Goal: Check status: Check status

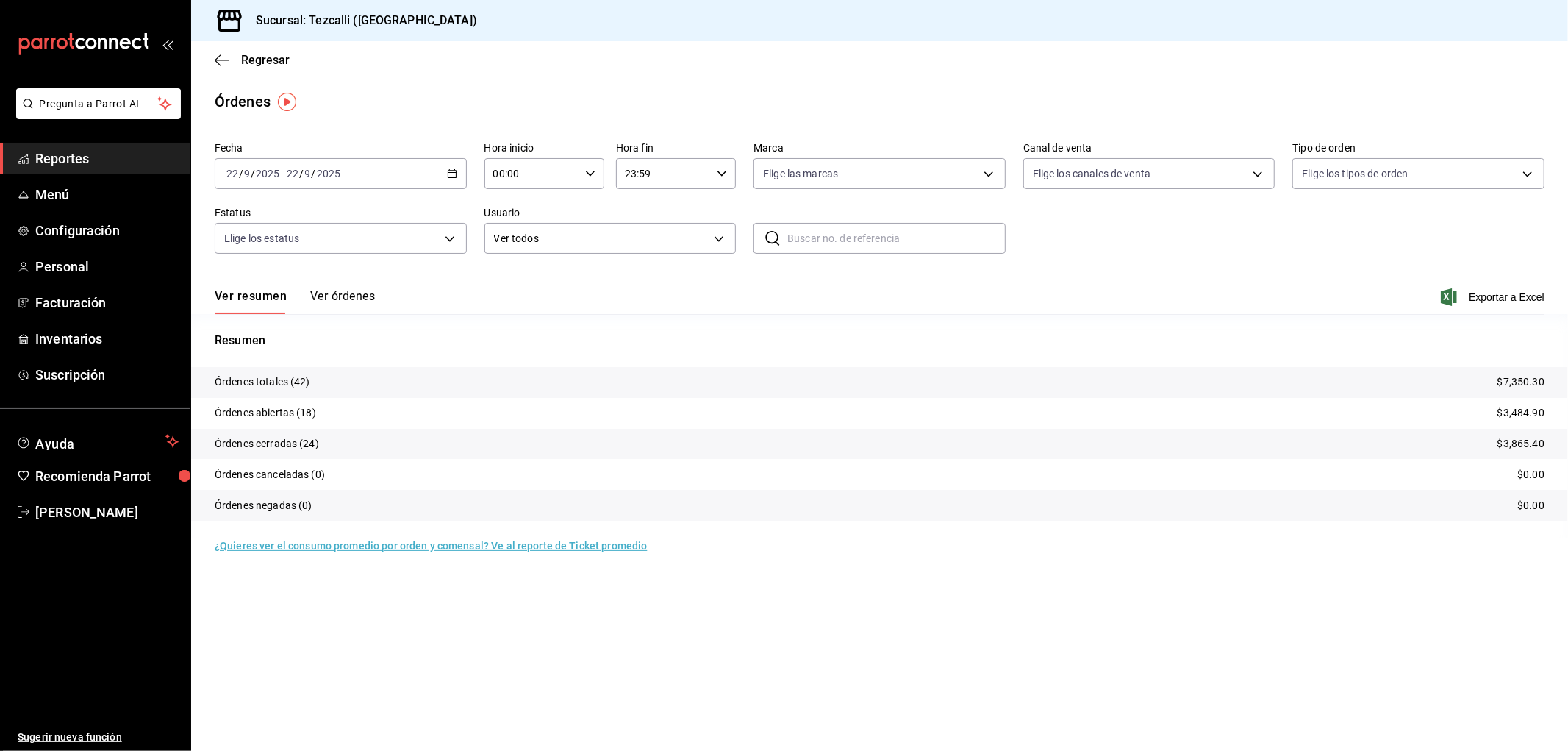
click at [336, 295] on button "Ver órdenes" at bounding box center [343, 301] width 65 height 25
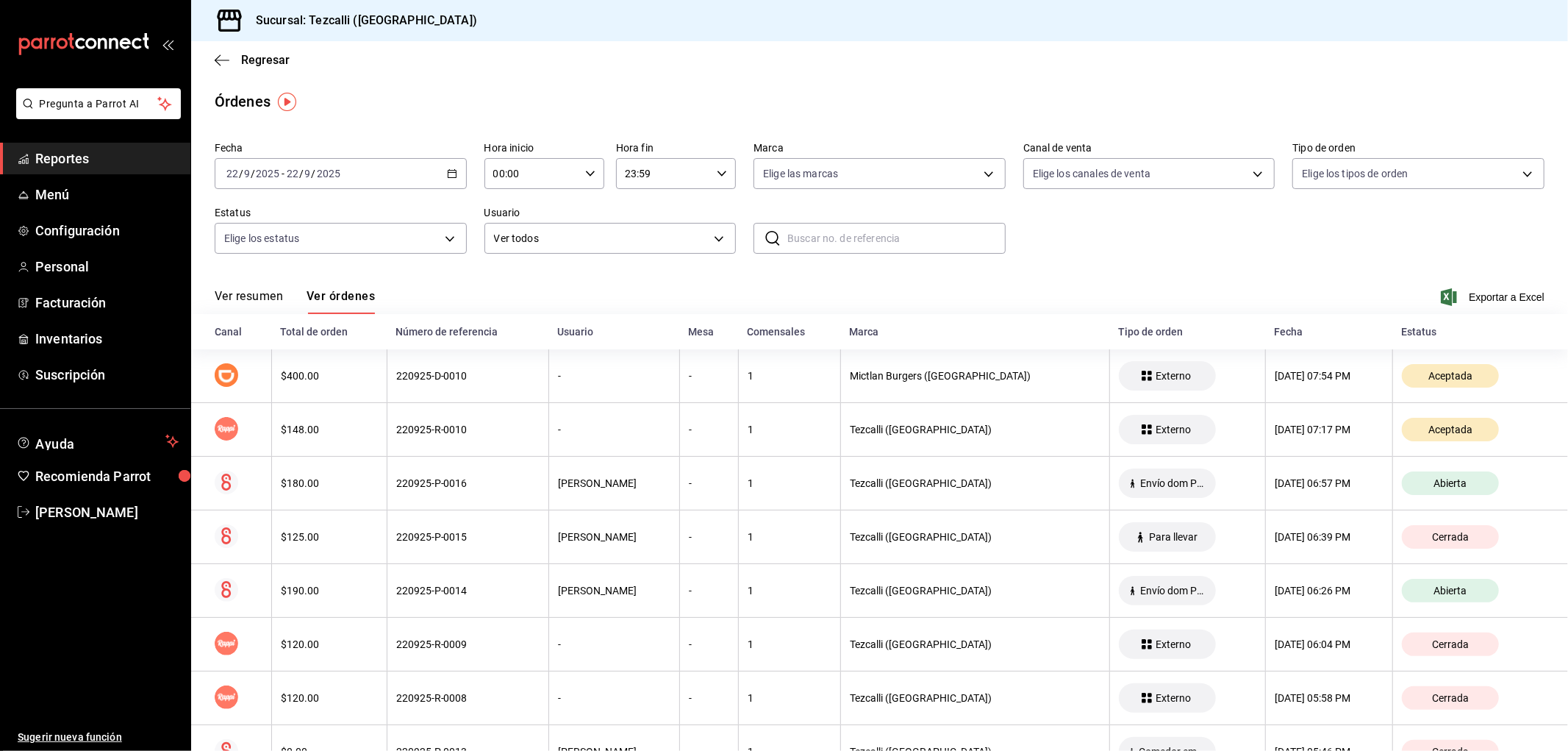
click at [243, 292] on button "Ver resumen" at bounding box center [249, 301] width 69 height 25
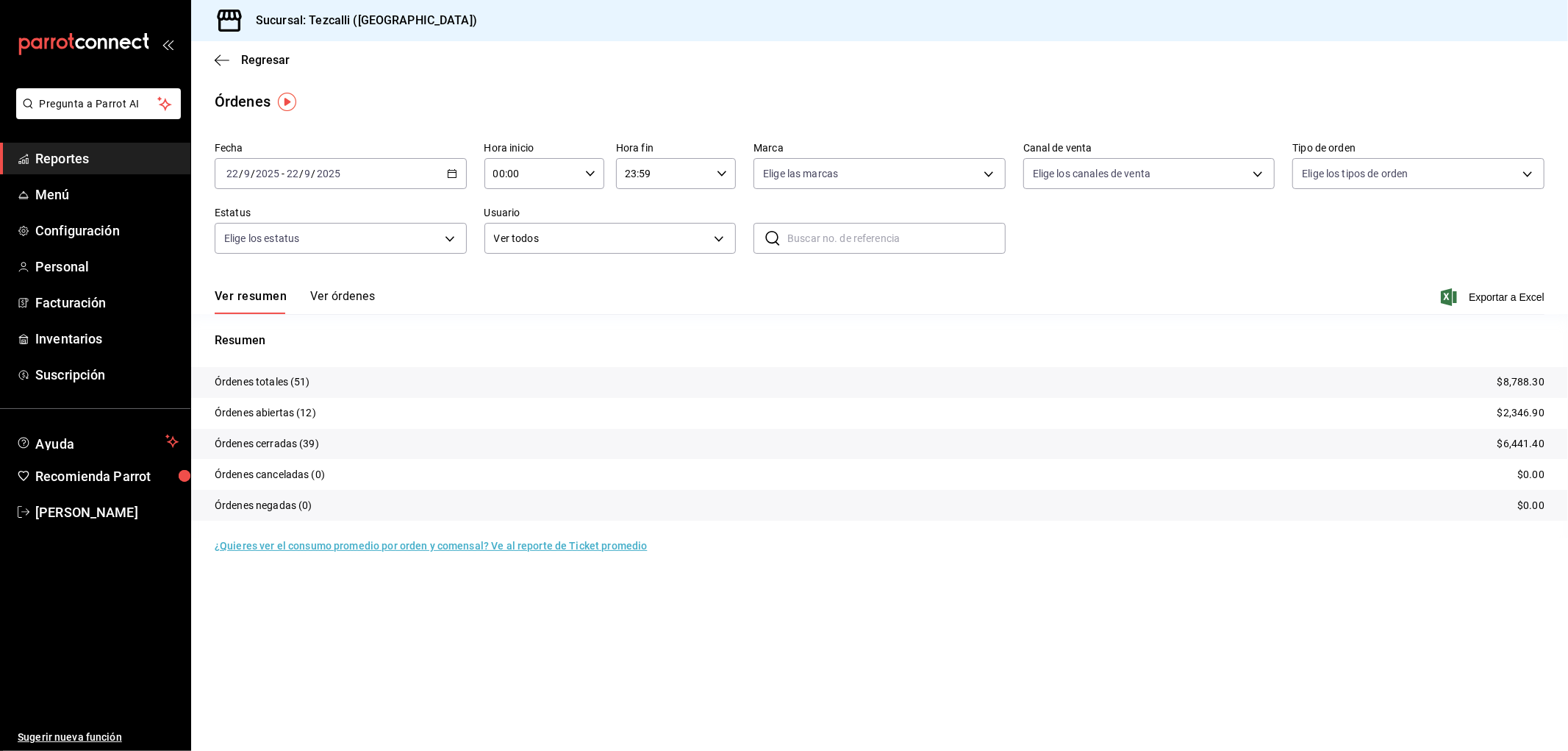
click at [380, 300] on div "Ver resumen Ver órdenes Exportar a Excel" at bounding box center [879, 293] width 1330 height 43
click at [347, 300] on button "Ver órdenes" at bounding box center [343, 301] width 65 height 25
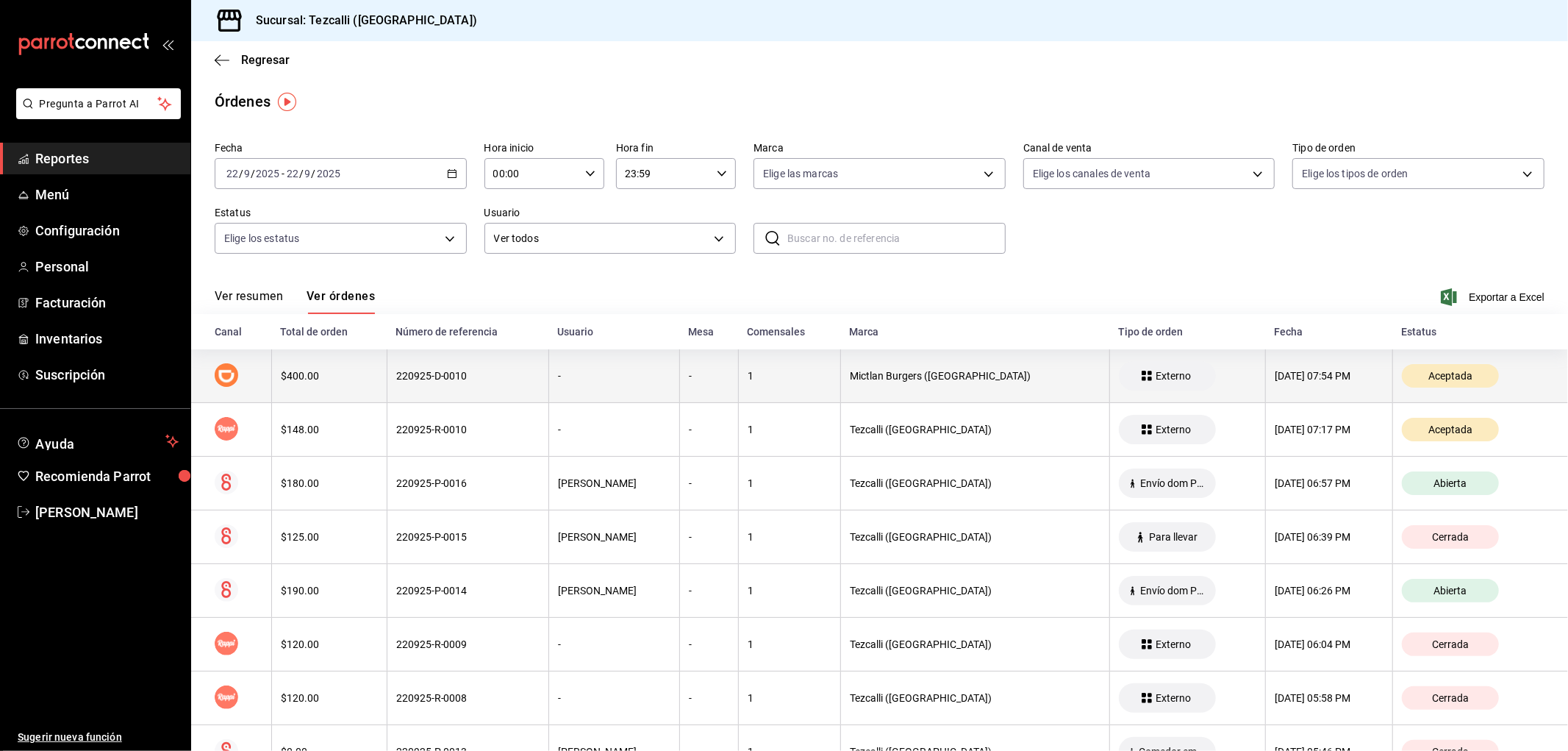
click at [427, 393] on th "220925-D-0010" at bounding box center [468, 376] width 162 height 53
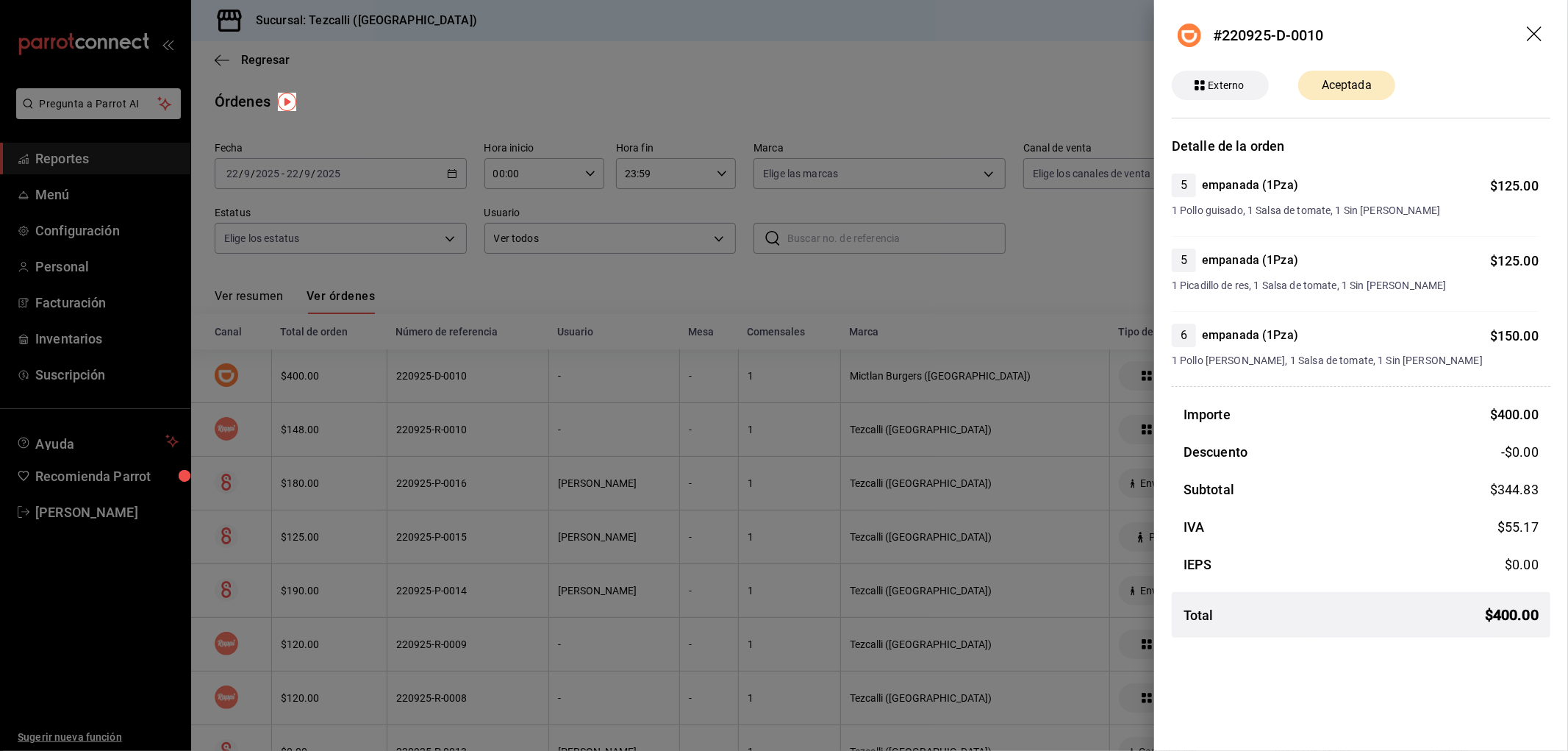
click at [1003, 376] on div at bounding box center [784, 376] width 1568 height 751
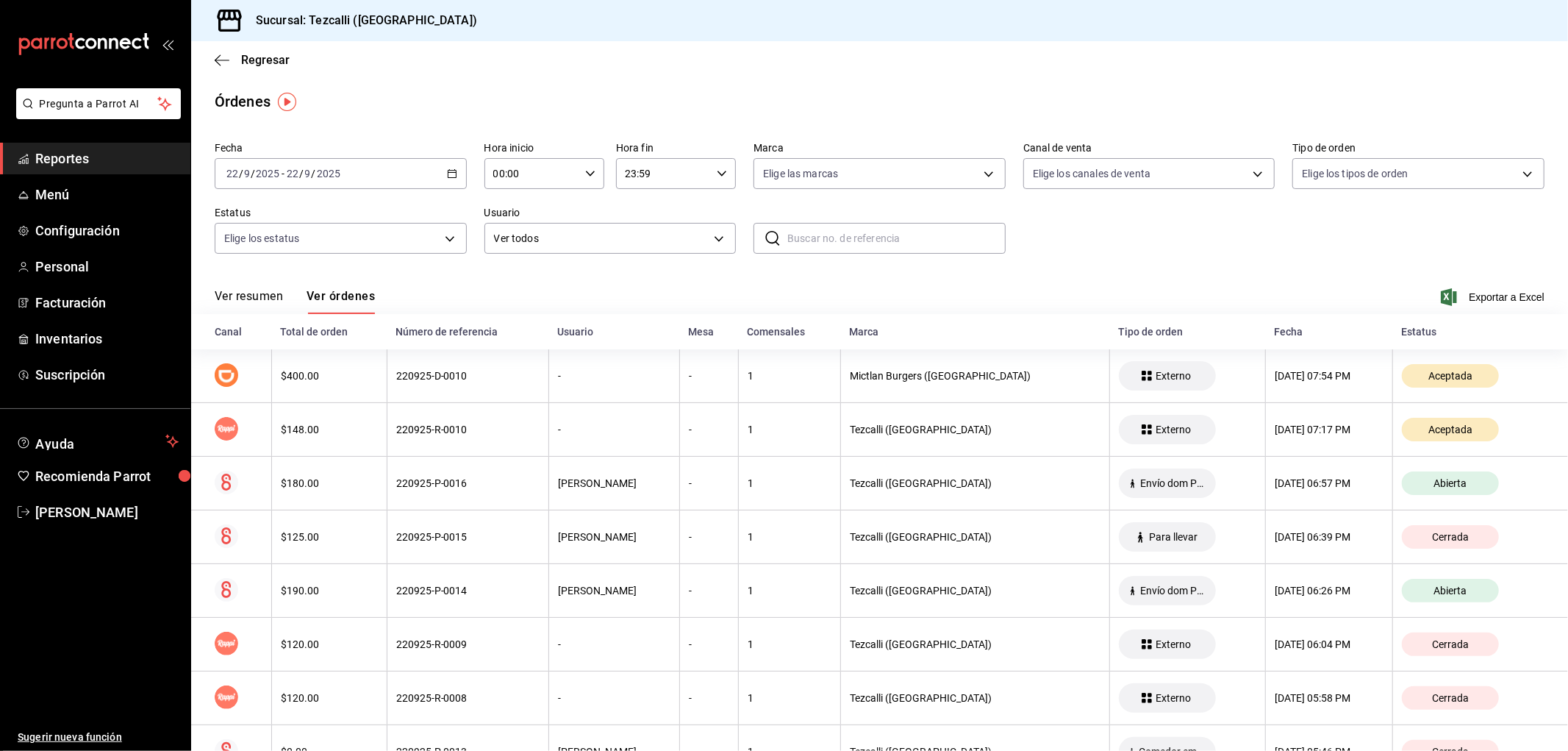
click at [272, 298] on button "Ver resumen" at bounding box center [249, 301] width 69 height 25
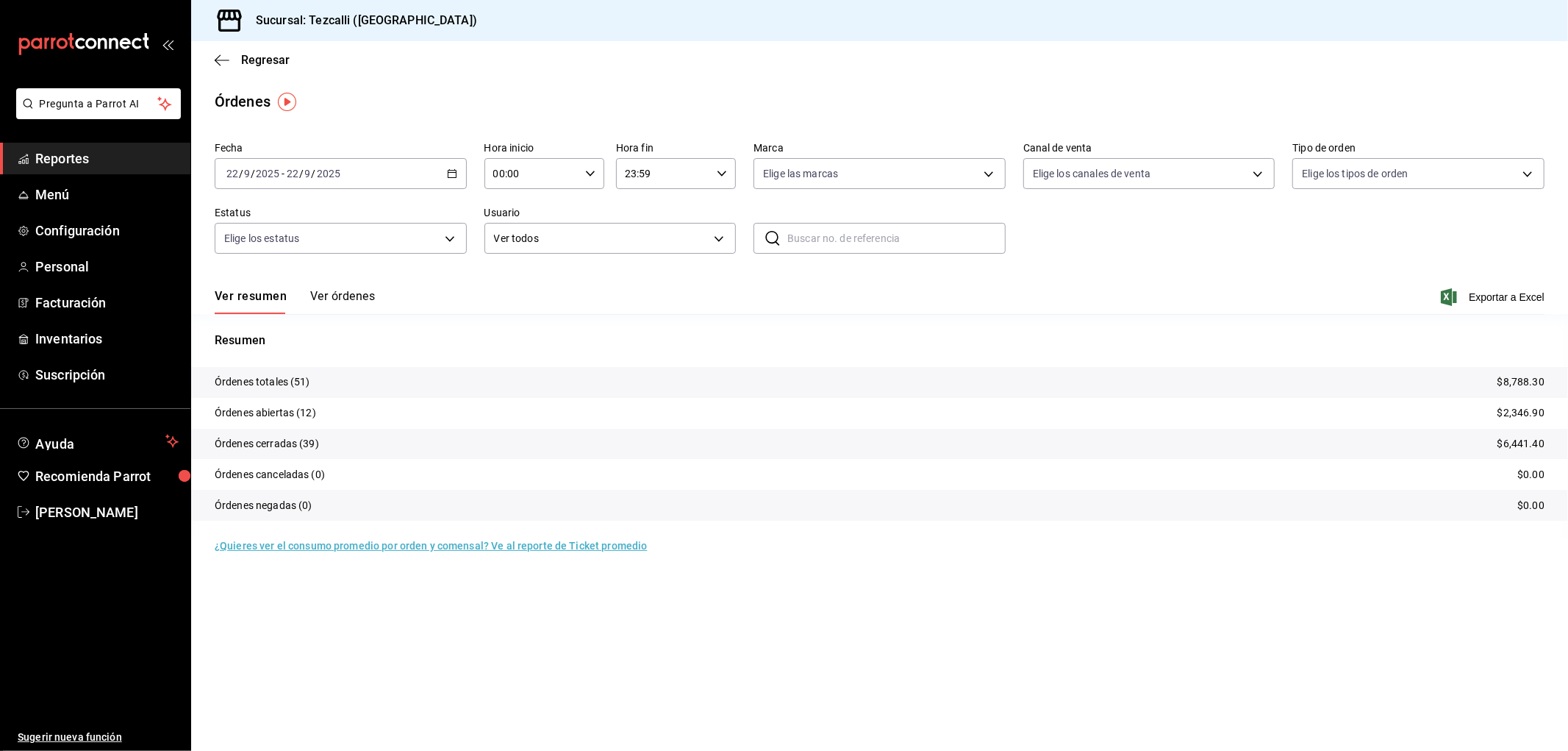
click at [312, 301] on button "Ver órdenes" at bounding box center [343, 301] width 65 height 25
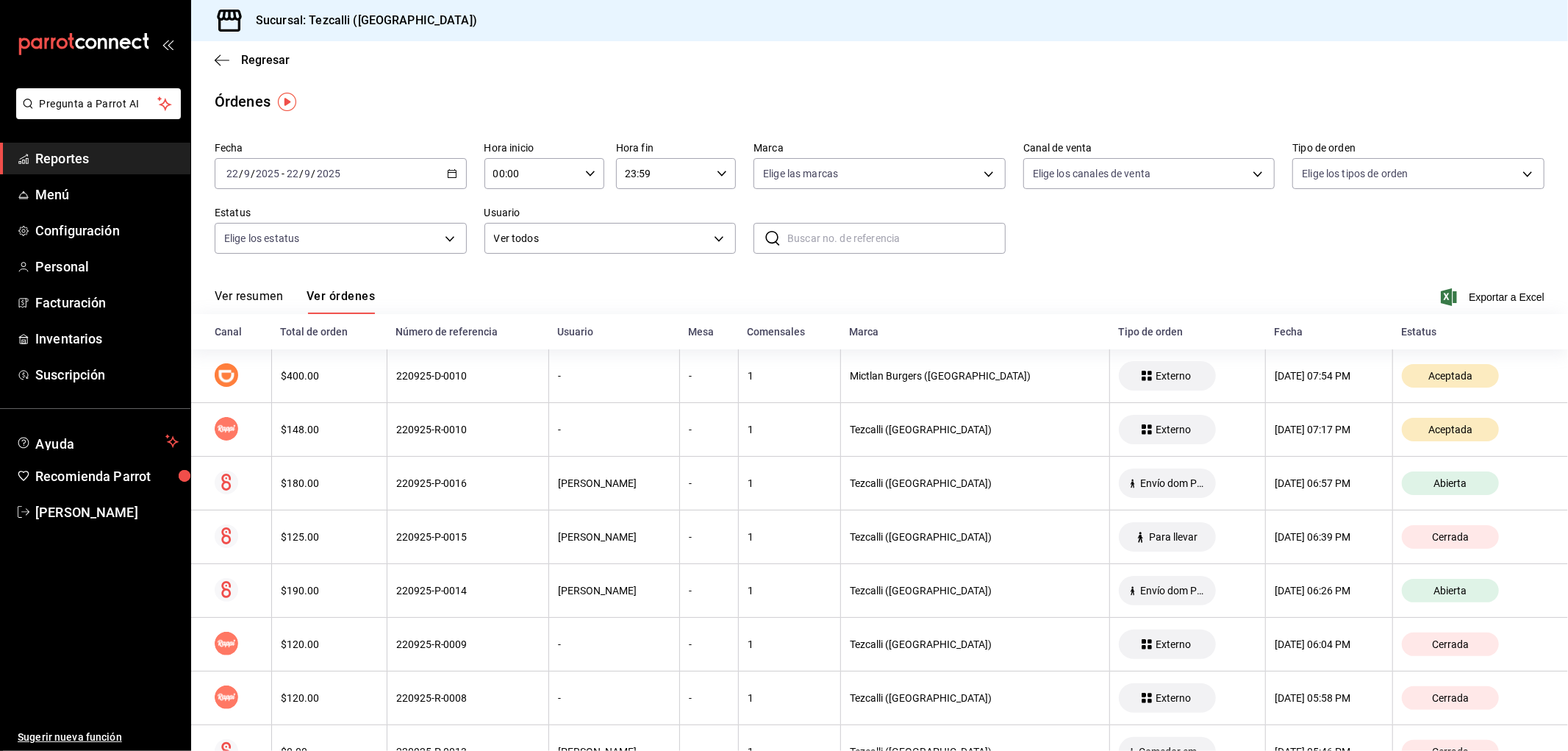
click at [239, 301] on button "Ver resumen" at bounding box center [249, 301] width 69 height 25
